Goal: Task Accomplishment & Management: Complete application form

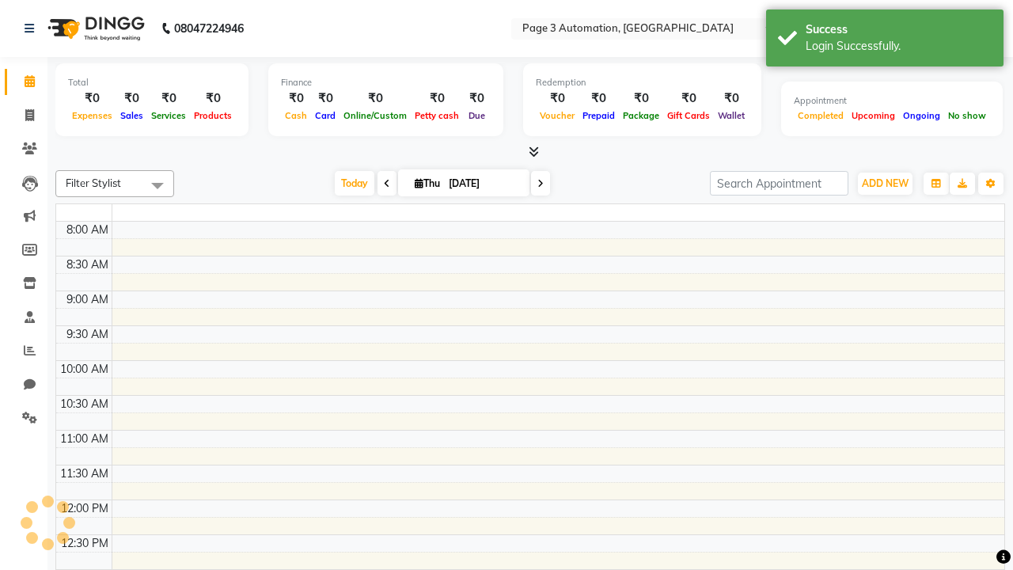
select select "en"
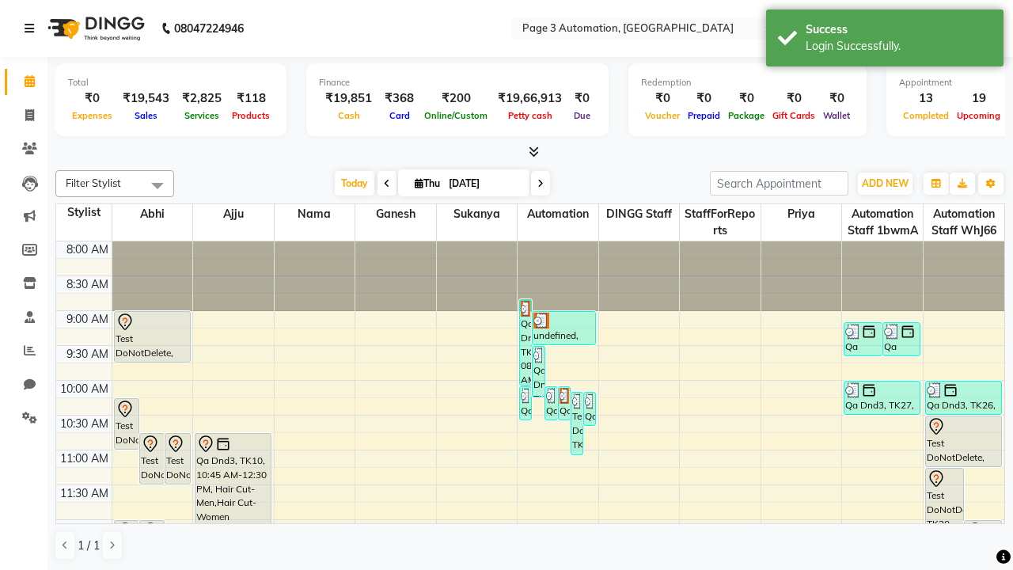
click at [32, 28] on icon at bounding box center [29, 28] width 9 height 11
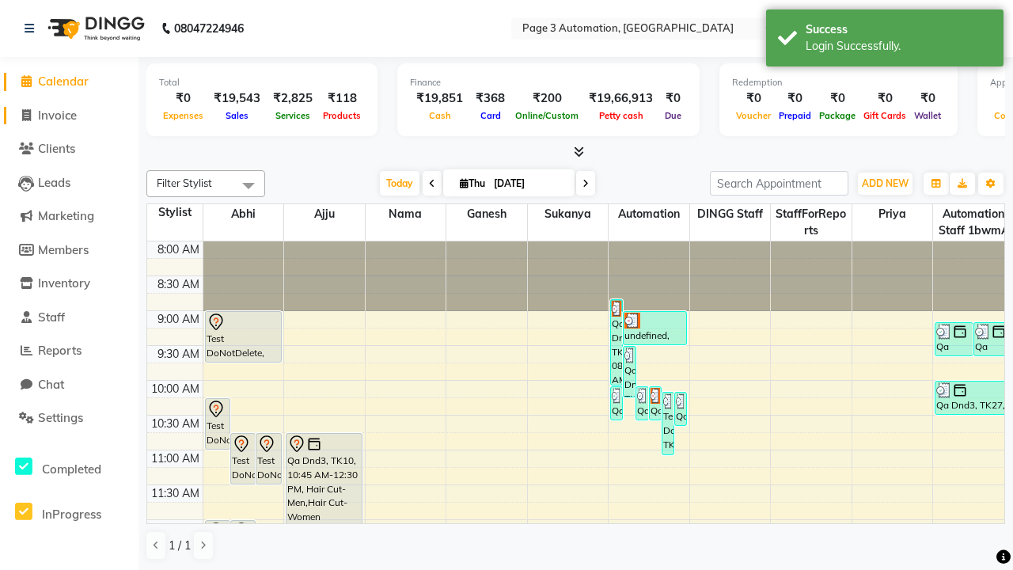
click at [69, 115] on span "Invoice" at bounding box center [57, 115] width 39 height 15
select select "service"
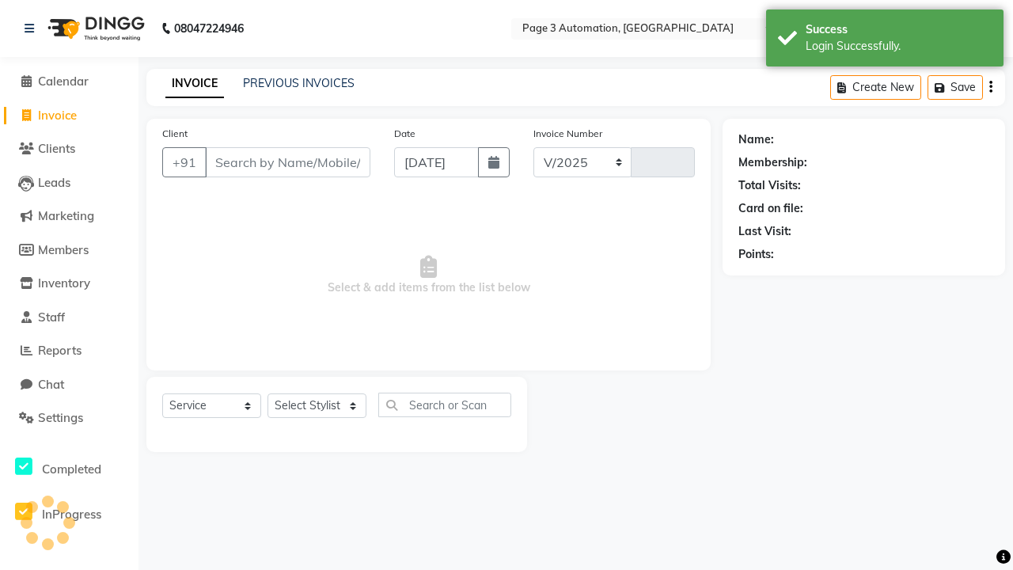
select select "2774"
type input "10098"
click at [32, 28] on icon at bounding box center [29, 28] width 9 height 11
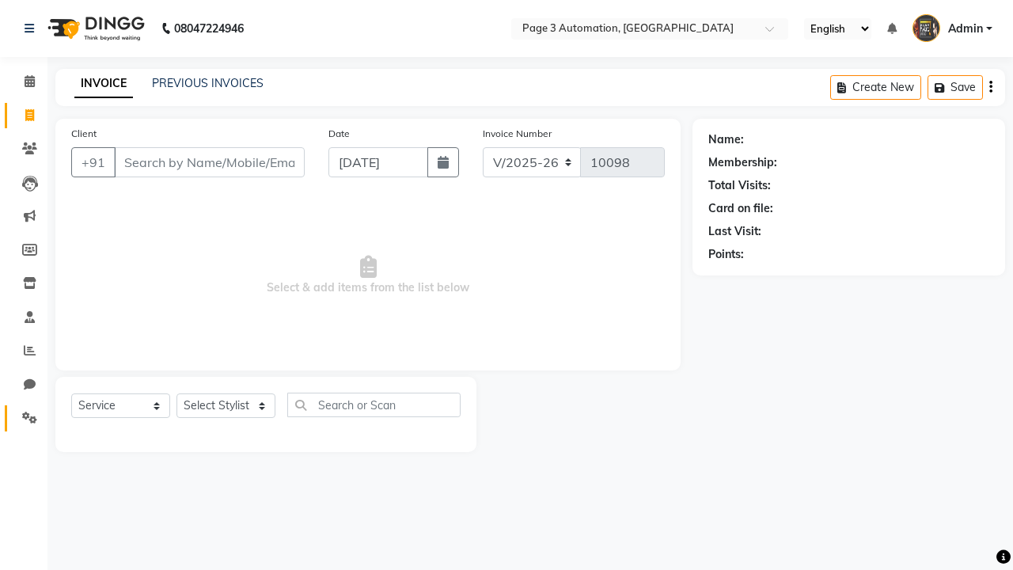
click at [24, 418] on icon at bounding box center [29, 418] width 15 height 12
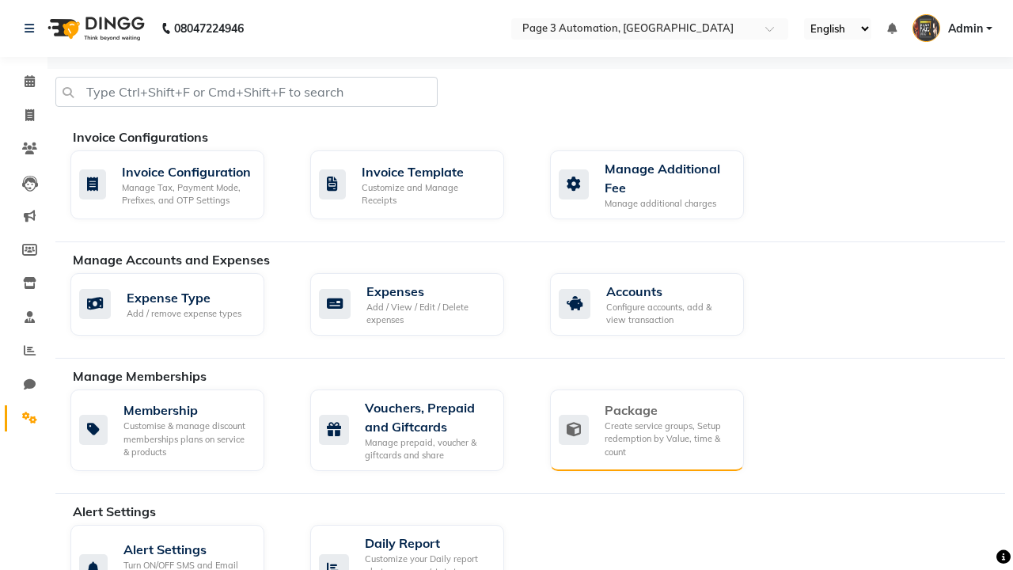
click at [667, 410] on div "Package" at bounding box center [668, 410] width 127 height 19
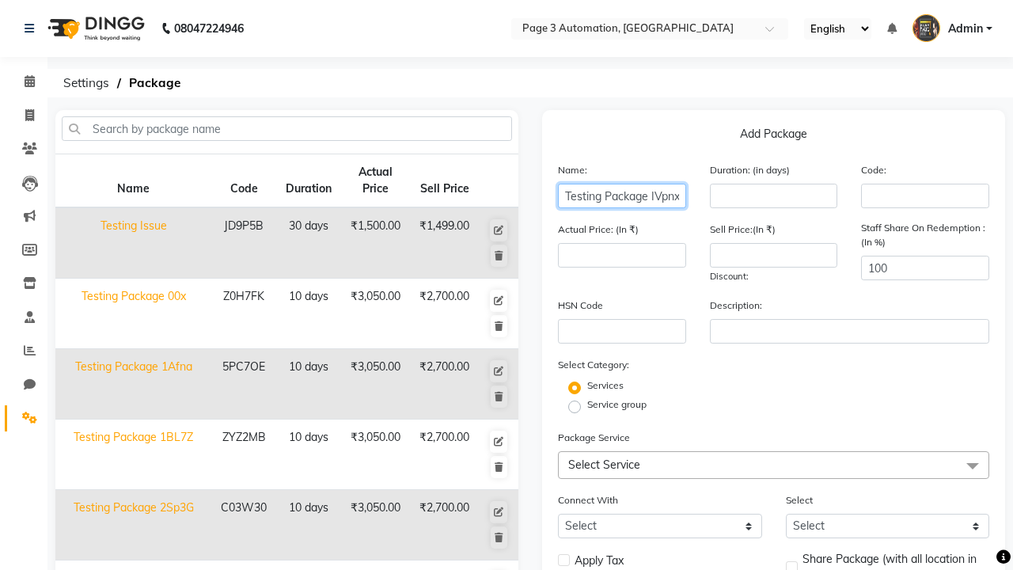
type input "Testing Package IVpnx"
type input "10"
type input "3050"
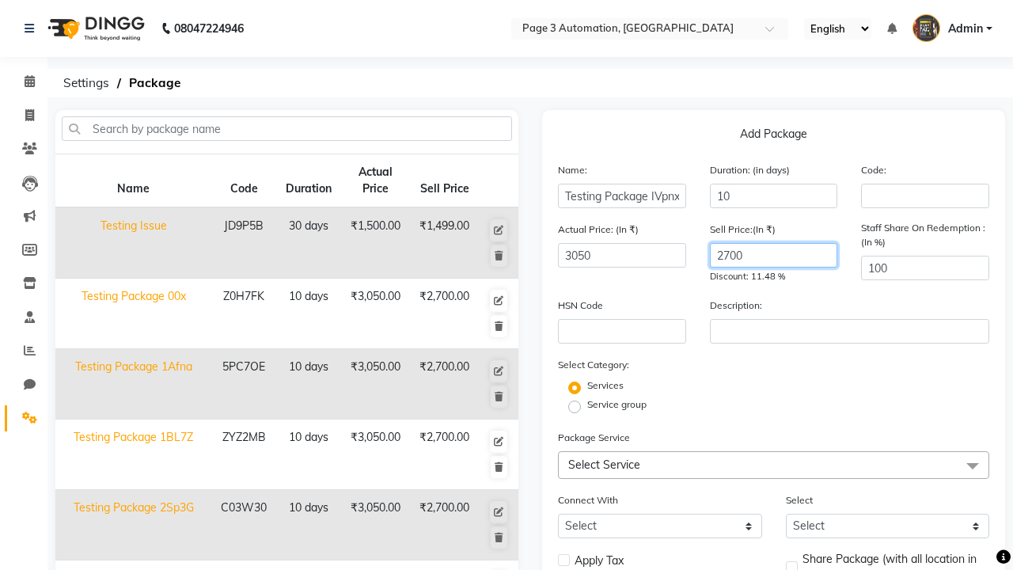
type input "2700"
click at [617, 405] on label "Service group" at bounding box center [616, 404] width 59 height 14
click at [585, 405] on input "Service group" at bounding box center [580, 406] width 10 height 10
radio input "true"
radio input "false"
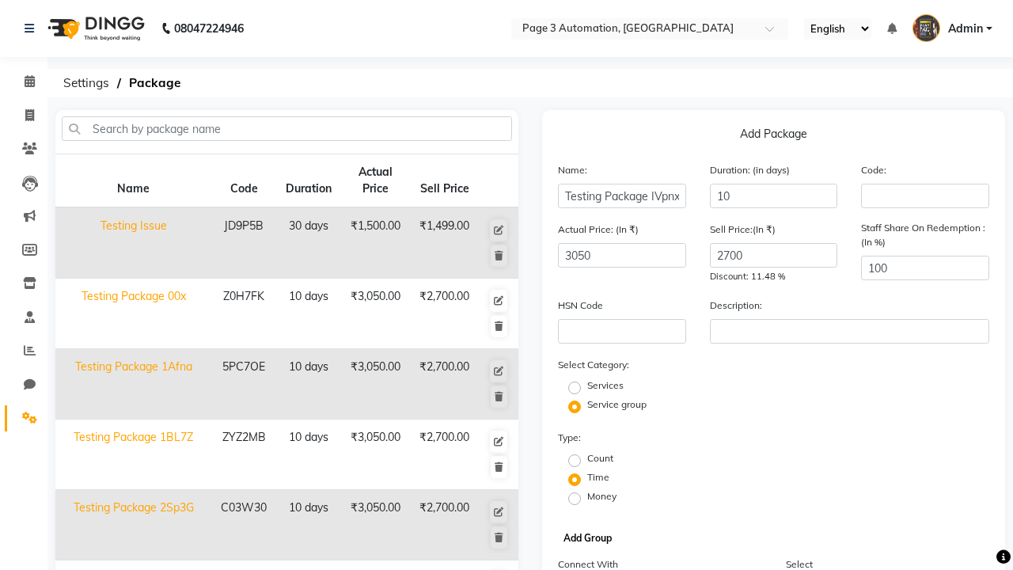
click at [587, 538] on button "Add Group" at bounding box center [588, 538] width 56 height 22
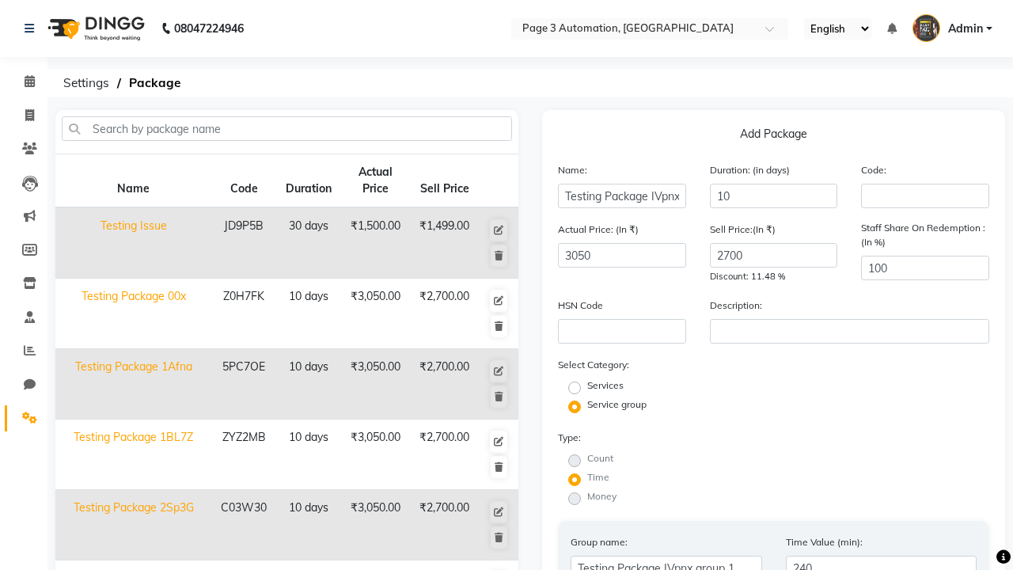
type input "240"
radio input "true"
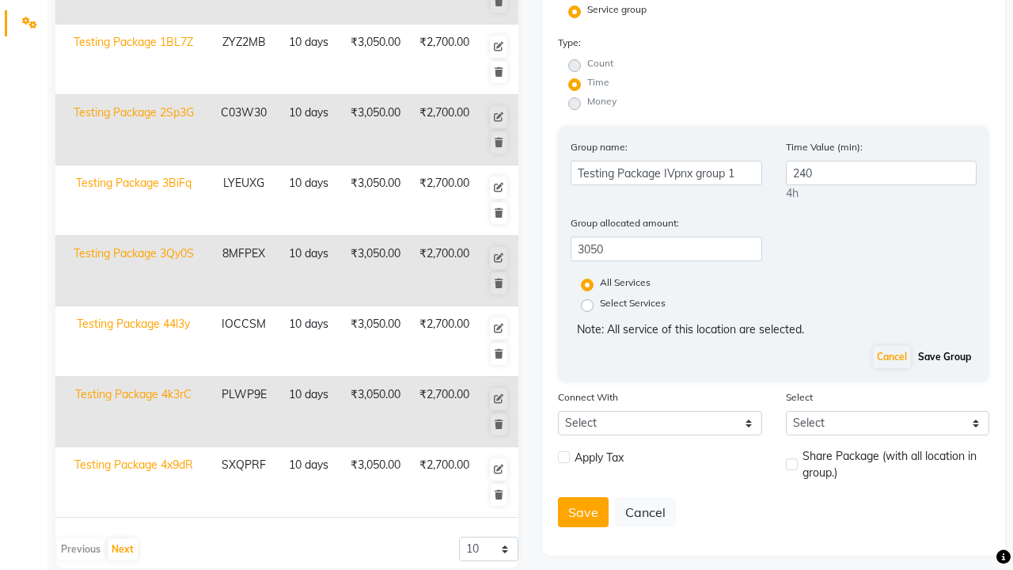
click at [944, 357] on button "Save Group" at bounding box center [944, 357] width 61 height 22
click at [564, 451] on label at bounding box center [564, 457] width 12 height 12
click at [564, 453] on input "checkbox" at bounding box center [563, 458] width 10 height 10
checkbox input "true"
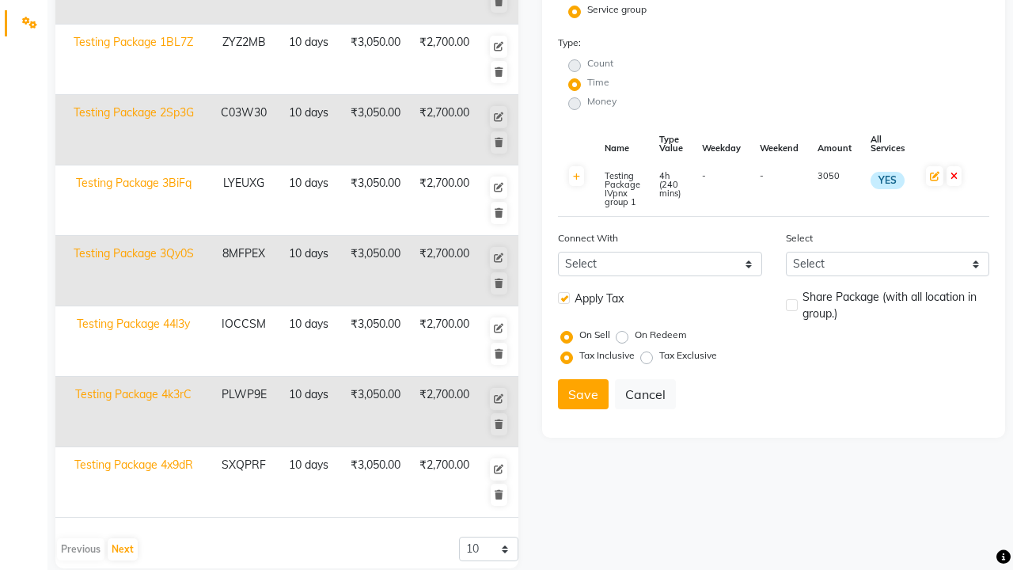
click at [792, 305] on label at bounding box center [792, 305] width 12 height 12
click at [792, 305] on input "checkbox" at bounding box center [791, 306] width 10 height 10
checkbox input "true"
click at [583, 394] on button "Save" at bounding box center [583, 394] width 51 height 30
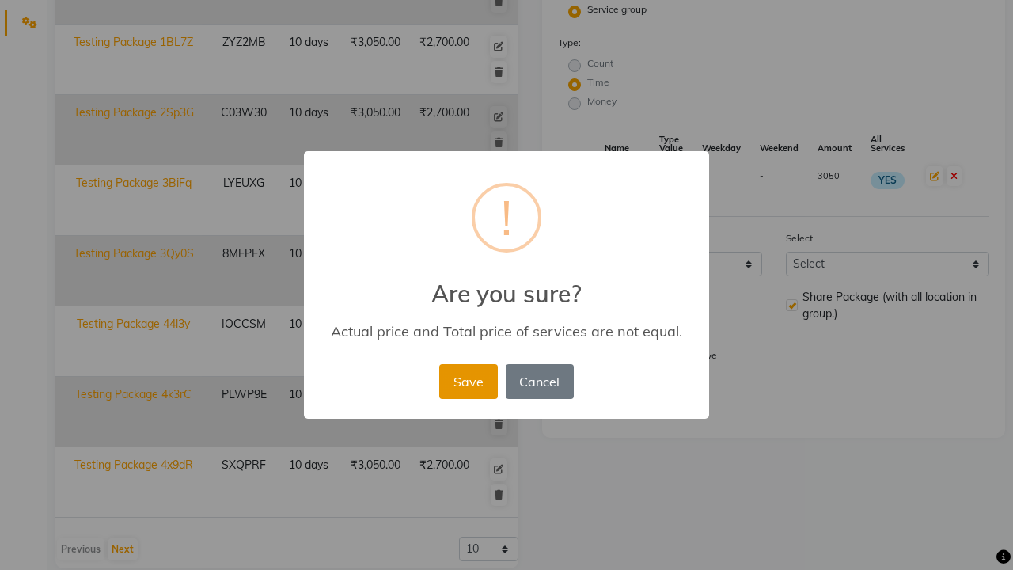
click at [468, 381] on button "Save" at bounding box center [468, 381] width 58 height 35
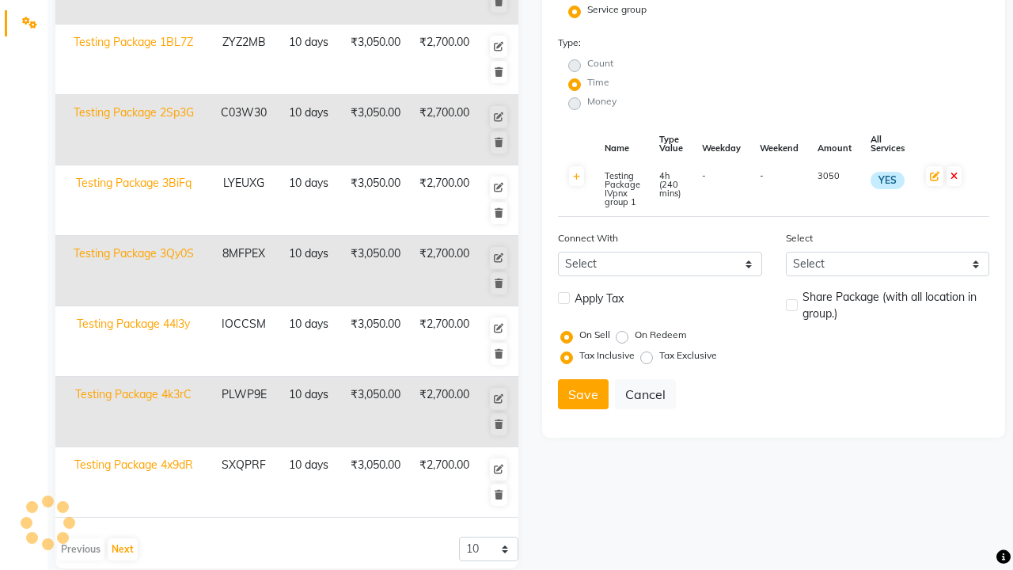
radio input "true"
radio input "false"
select select
checkbox input "false"
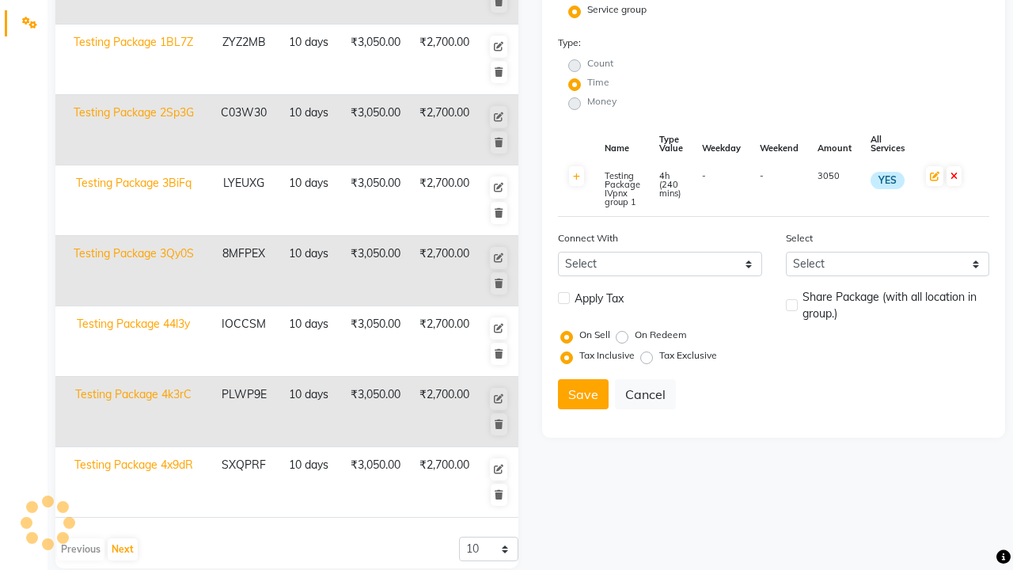
checkbox input "false"
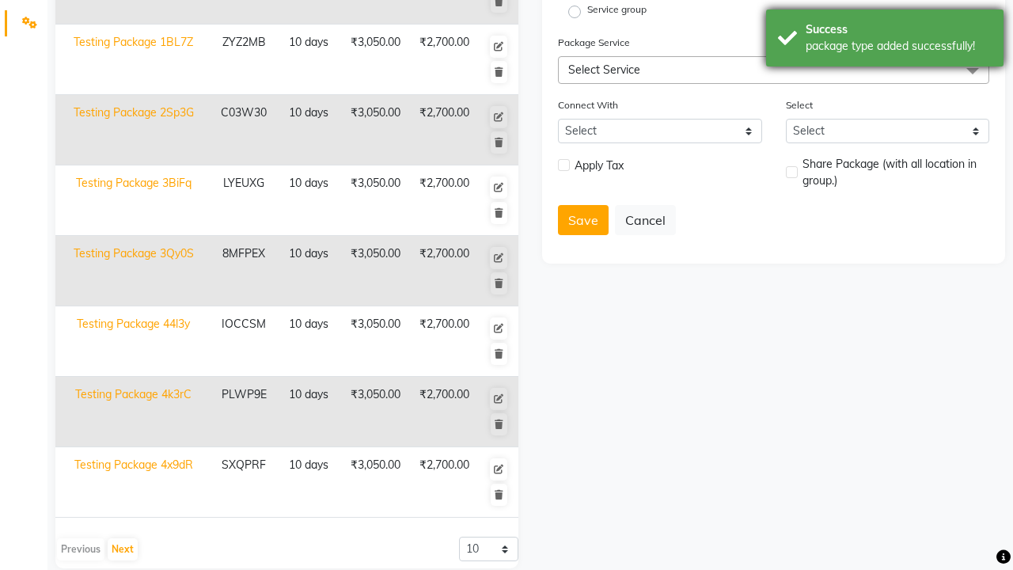
click at [885, 40] on div "package type added successfully!" at bounding box center [899, 46] width 186 height 17
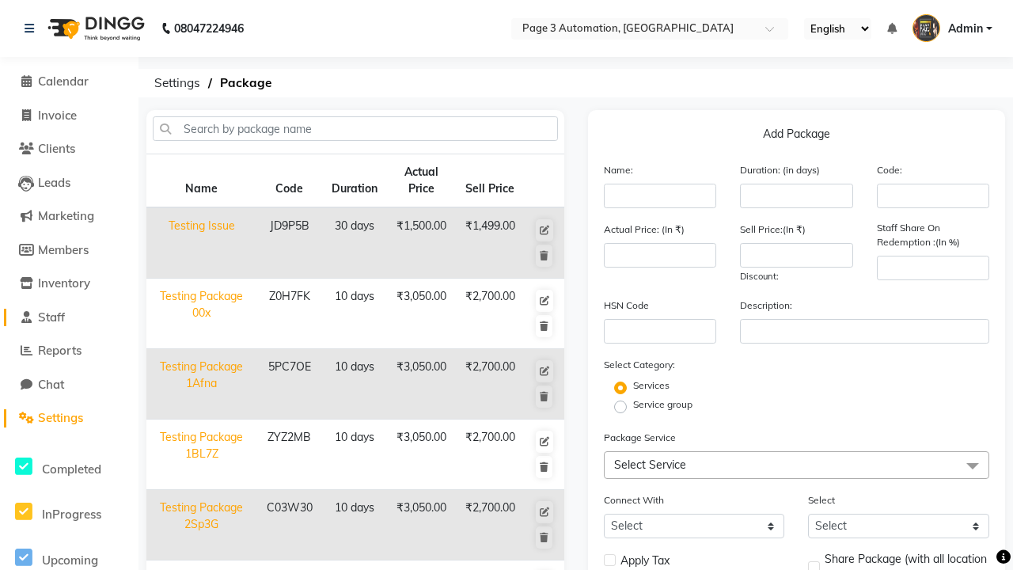
click at [69, 317] on link "Staff" at bounding box center [69, 318] width 131 height 18
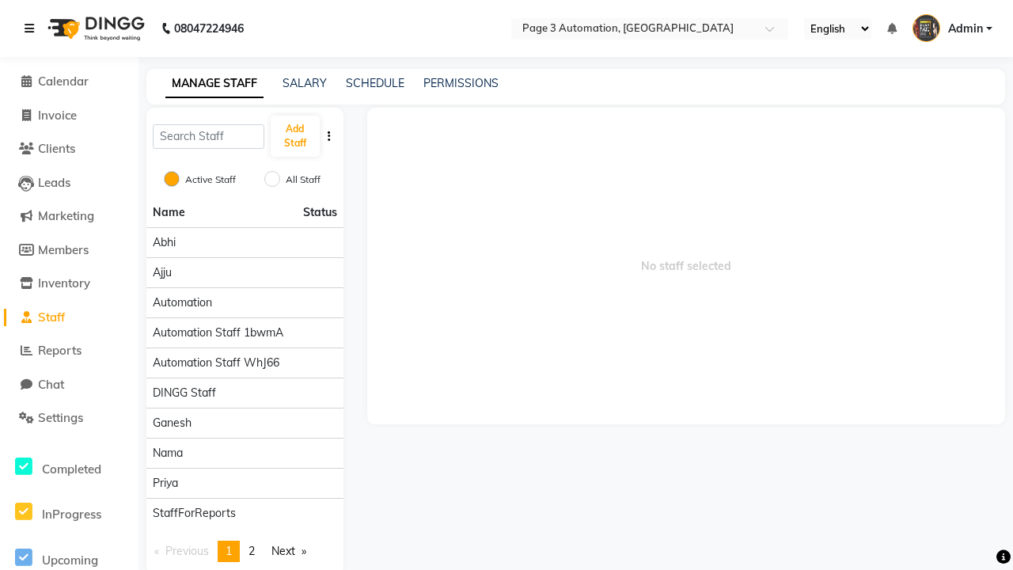
click at [32, 28] on icon at bounding box center [29, 28] width 9 height 11
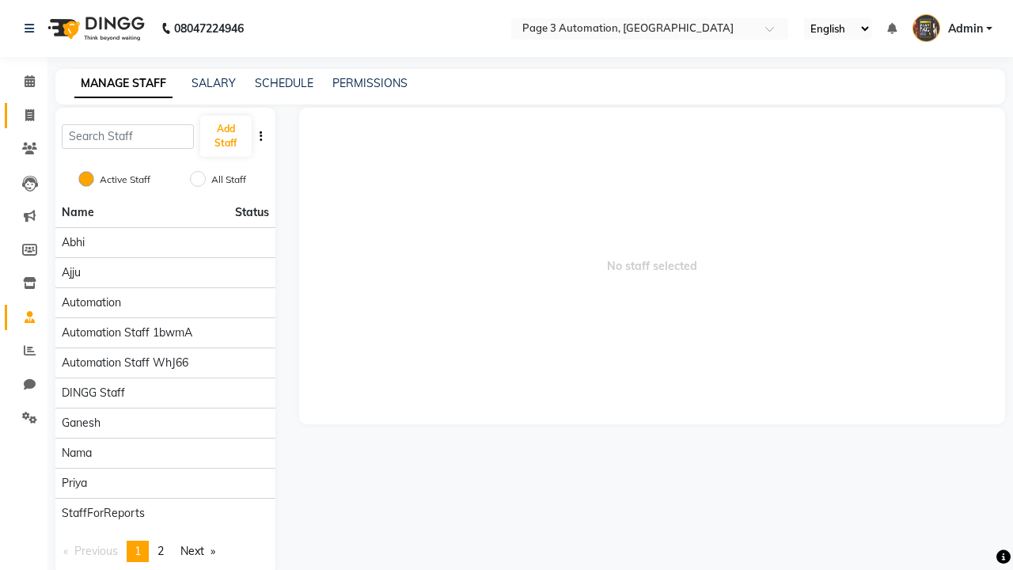
click at [24, 115] on span at bounding box center [30, 116] width 28 height 18
select select "2774"
select select "service"
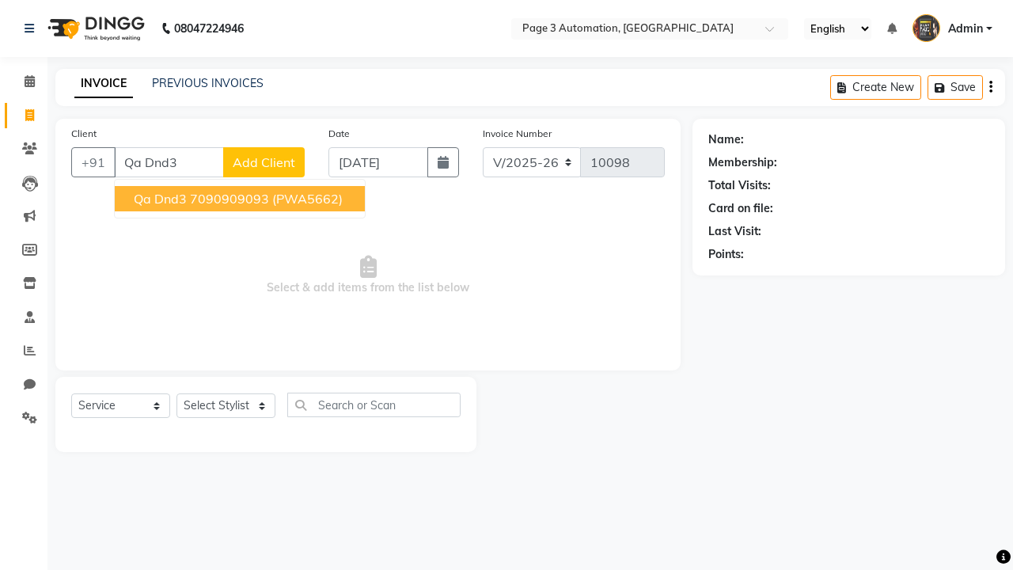
click at [241, 199] on ngb-highlight "7090909093" at bounding box center [229, 199] width 79 height 16
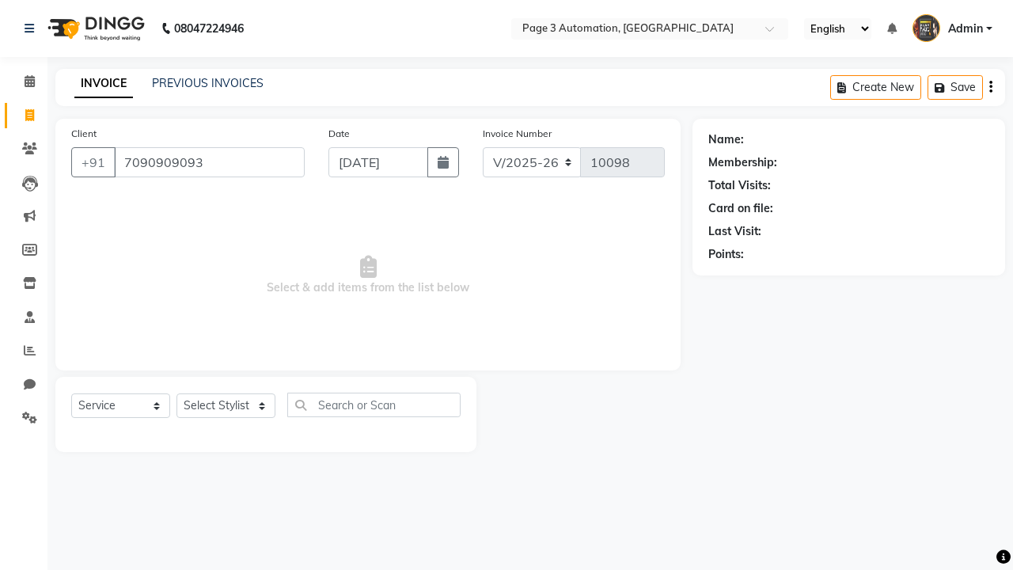
type input "7090909093"
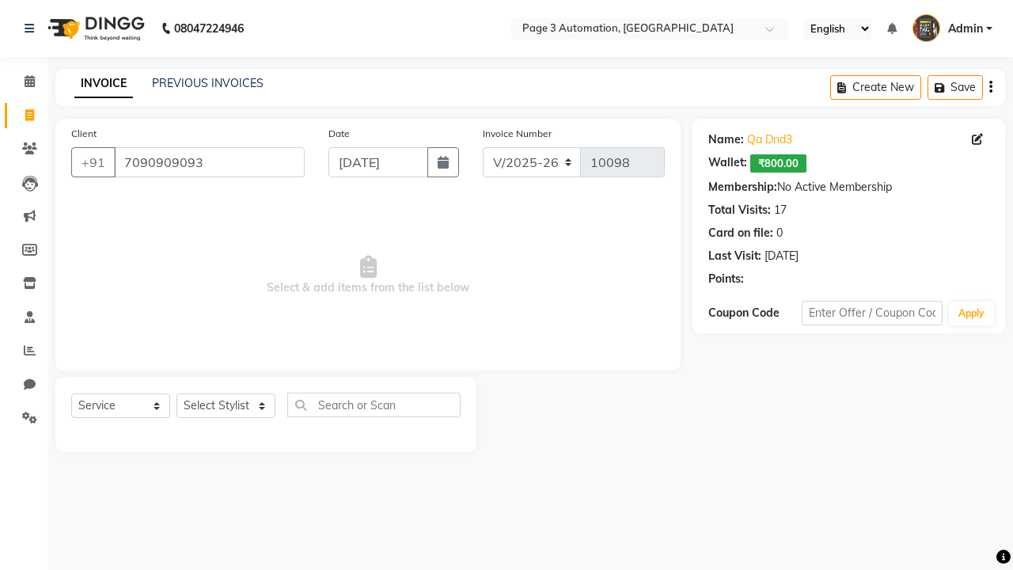
select select "package"
select select "93067"
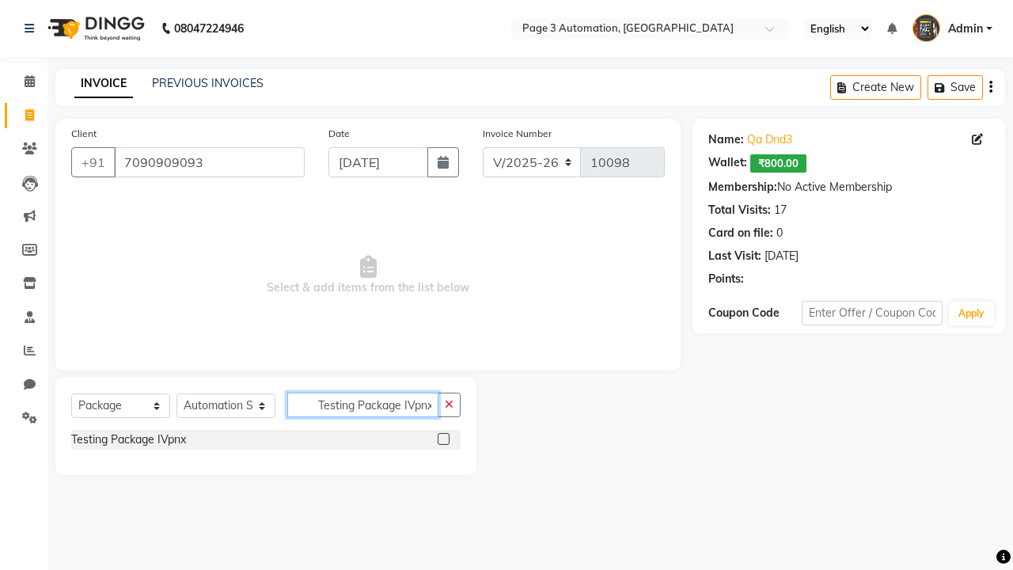
type input "Testing Package IVpnx"
click at [443, 439] on label at bounding box center [444, 439] width 12 height 12
click at [443, 439] on input "checkbox" at bounding box center [443, 440] width 10 height 10
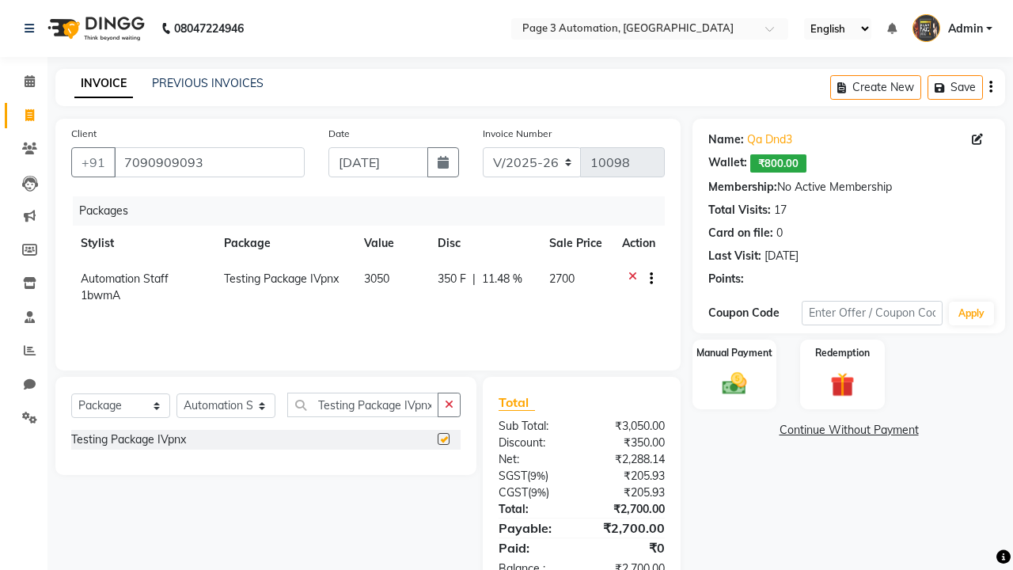
checkbox input "false"
click at [735, 353] on label "Manual Payment" at bounding box center [734, 352] width 79 height 15
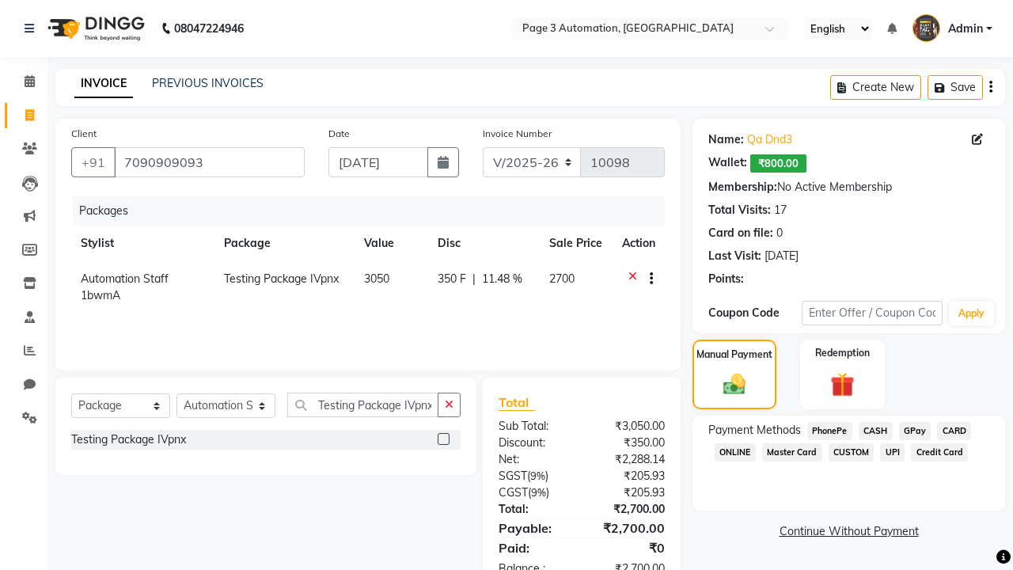
click at [876, 431] on span "CASH" at bounding box center [876, 431] width 34 height 18
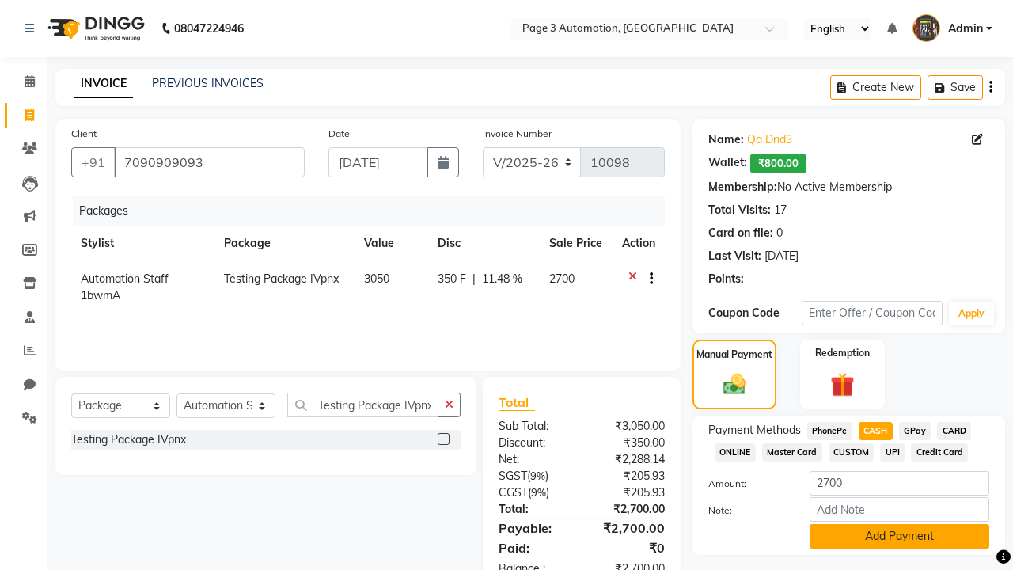
click at [899, 536] on button "Add Payment" at bounding box center [900, 536] width 180 height 25
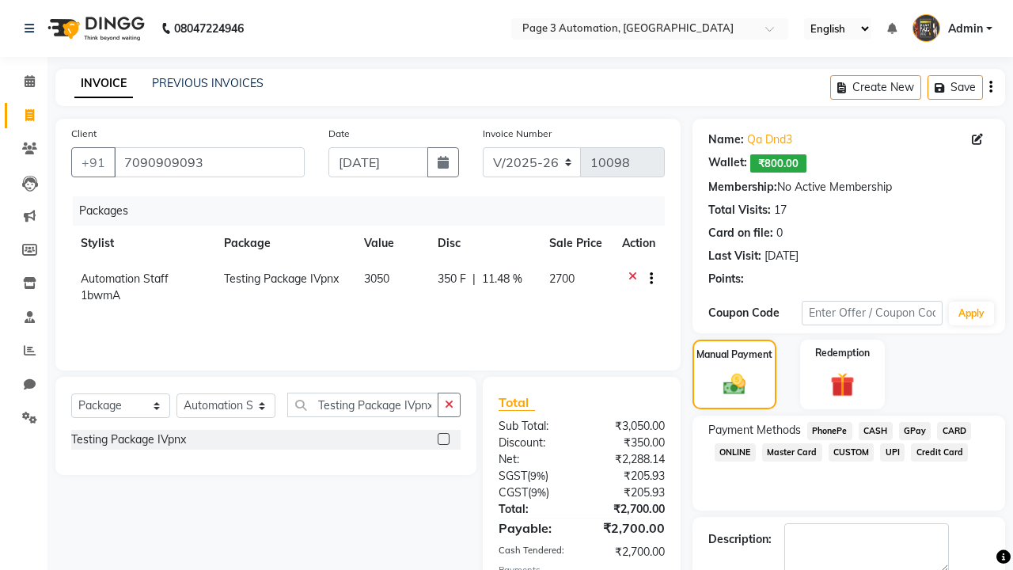
checkbox input "false"
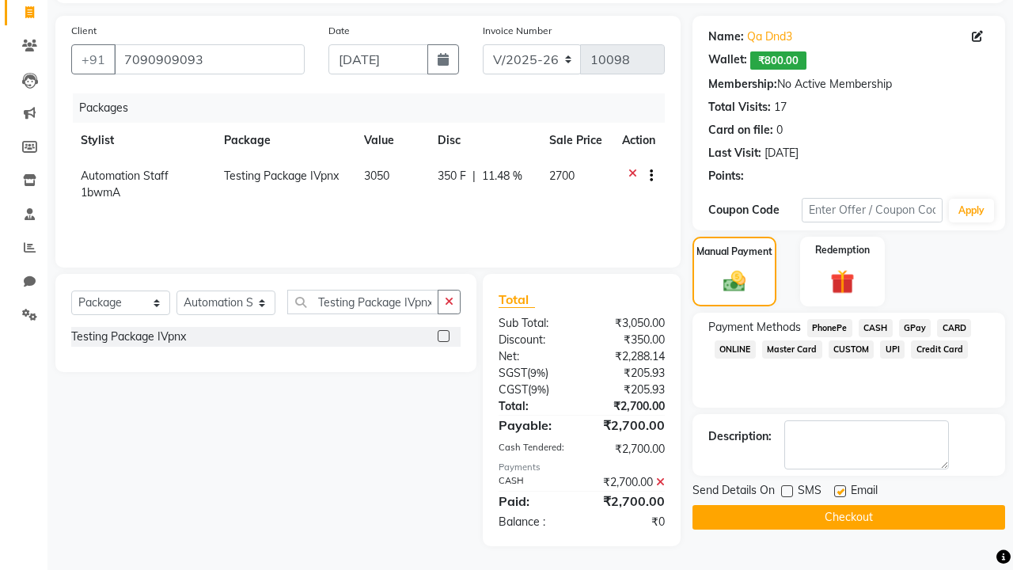
click at [840, 491] on label at bounding box center [840, 491] width 12 height 12
click at [840, 491] on input "checkbox" at bounding box center [839, 492] width 10 height 10
checkbox input "false"
click at [849, 517] on button "Checkout" at bounding box center [849, 517] width 313 height 25
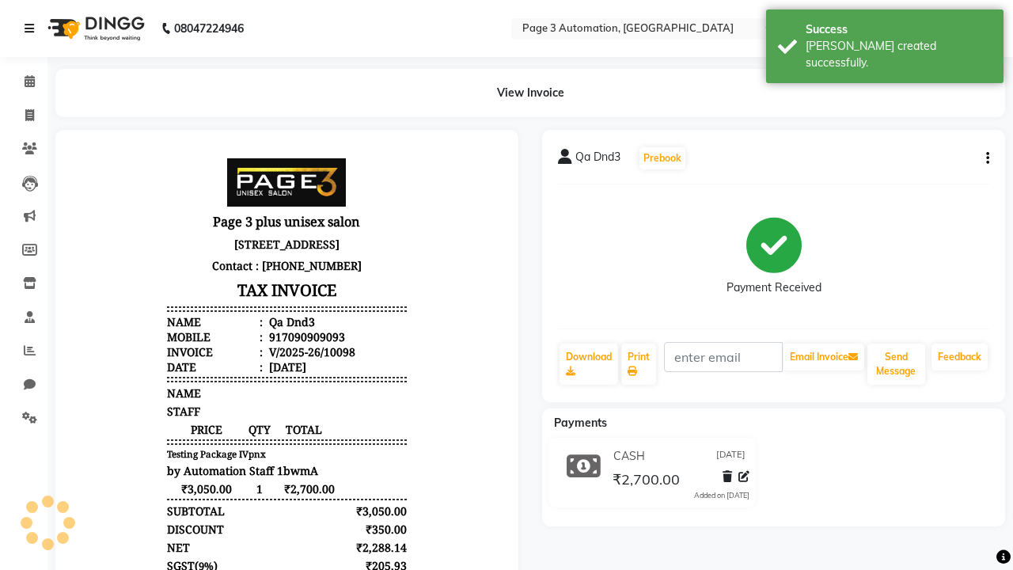
click at [885, 40] on div "[PERSON_NAME] created successfully." at bounding box center [899, 54] width 186 height 33
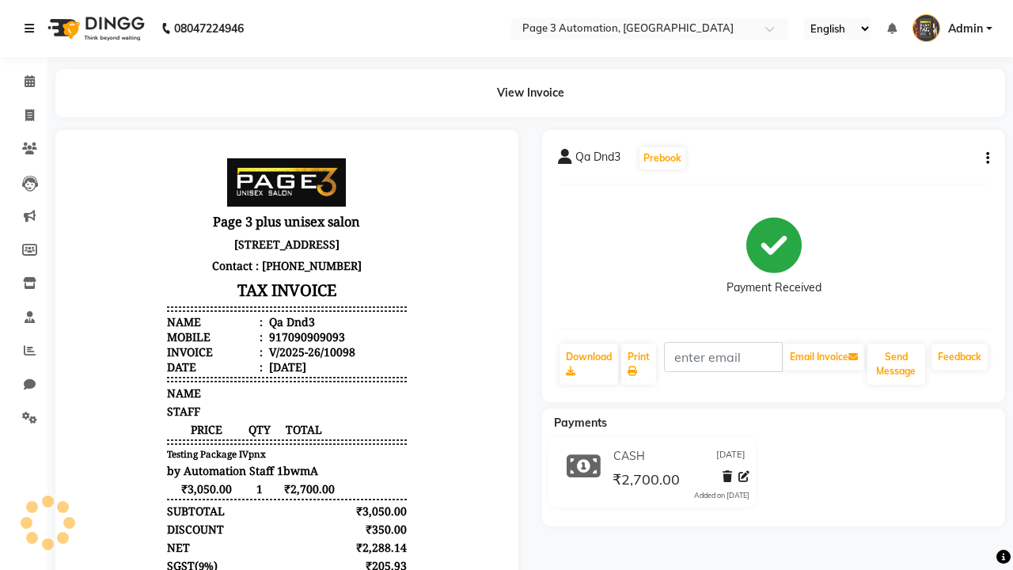
click at [32, 28] on icon at bounding box center [29, 28] width 9 height 11
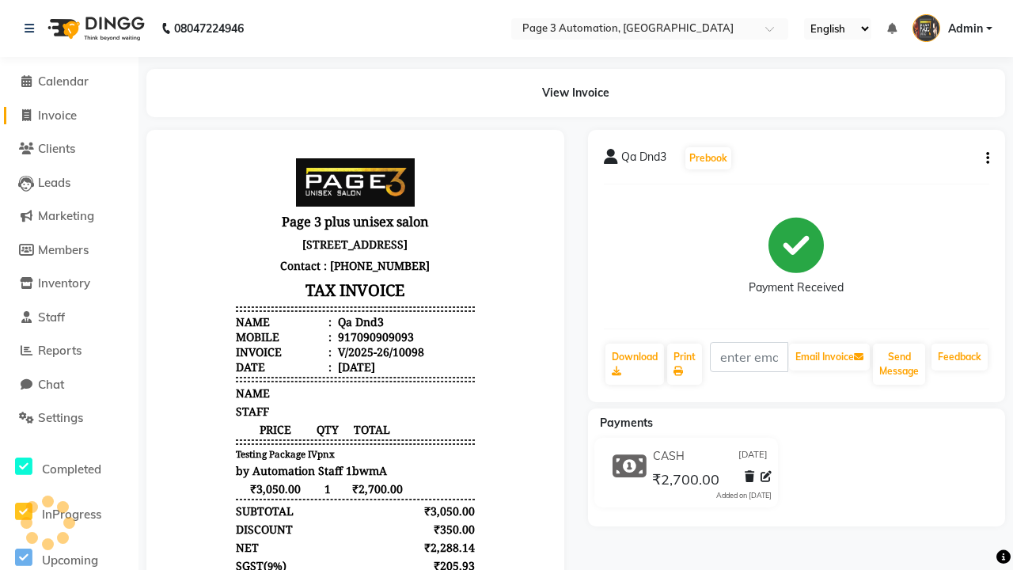
click at [69, 115] on span "Invoice" at bounding box center [57, 115] width 39 height 15
select select "2774"
select select "service"
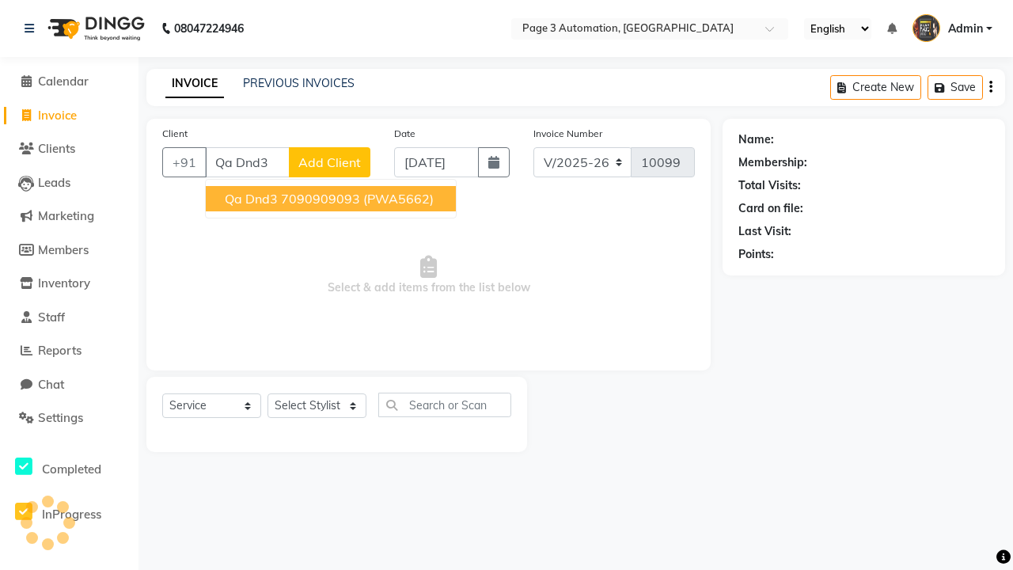
click at [332, 199] on ngb-highlight "7090909093" at bounding box center [320, 199] width 79 height 16
type input "7090909093"
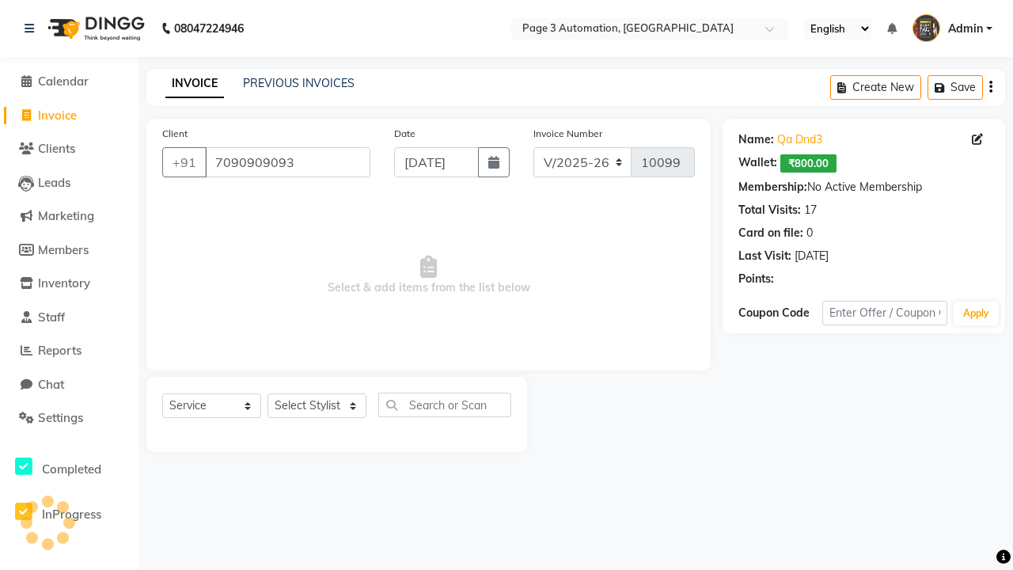
select select "71572"
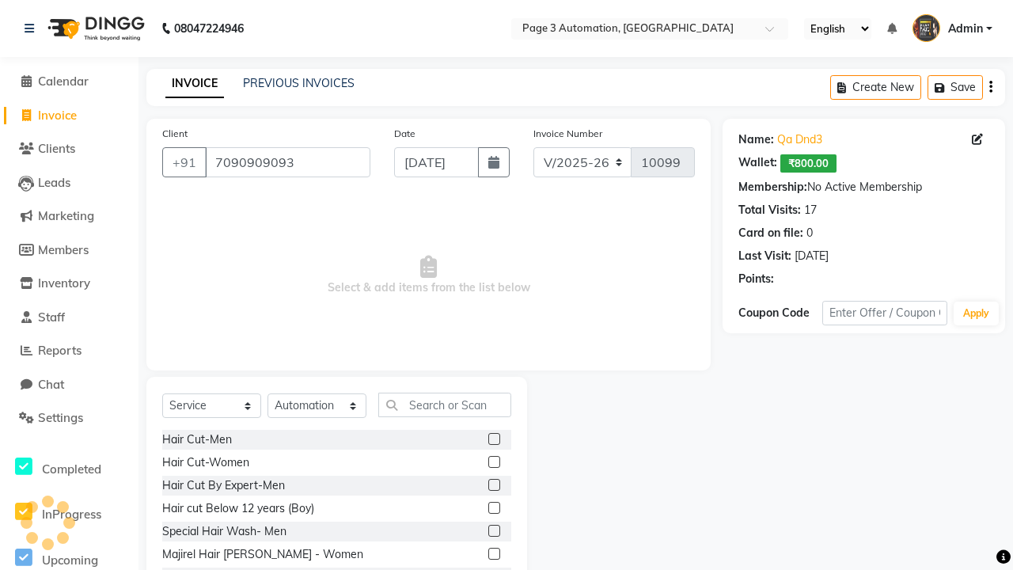
click at [493, 485] on label at bounding box center [494, 485] width 12 height 12
click at [493, 485] on input "checkbox" at bounding box center [493, 486] width 10 height 10
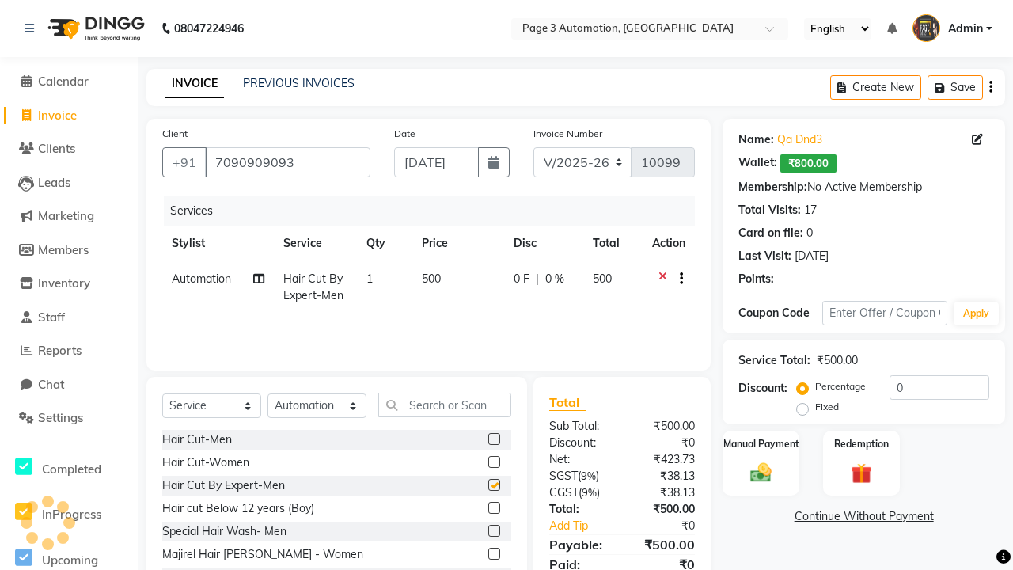
checkbox input "false"
click at [861, 443] on label "Redemption" at bounding box center [861, 442] width 57 height 15
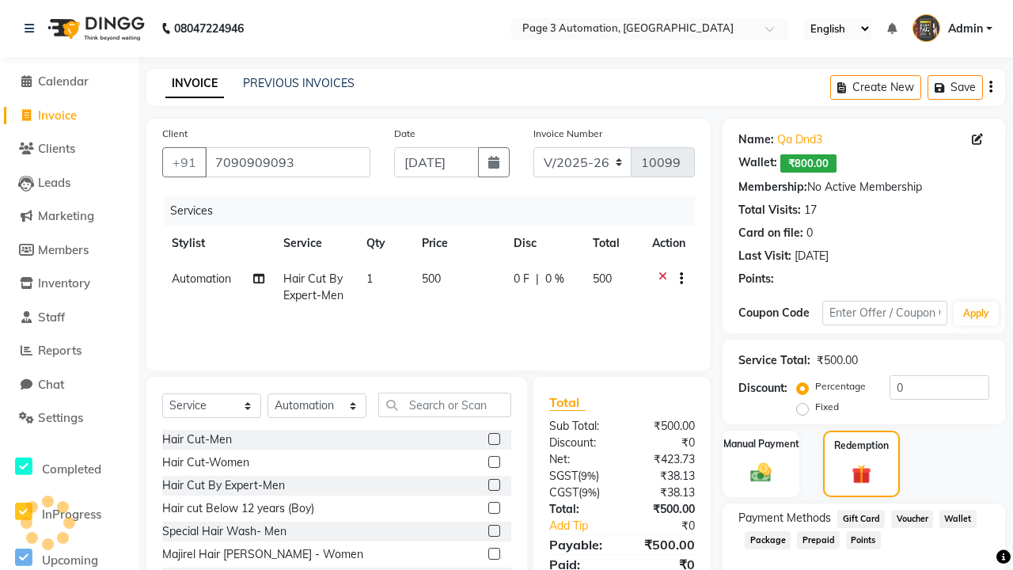
click at [768, 539] on span "Package" at bounding box center [768, 540] width 46 height 18
